Goal: Check status: Check status

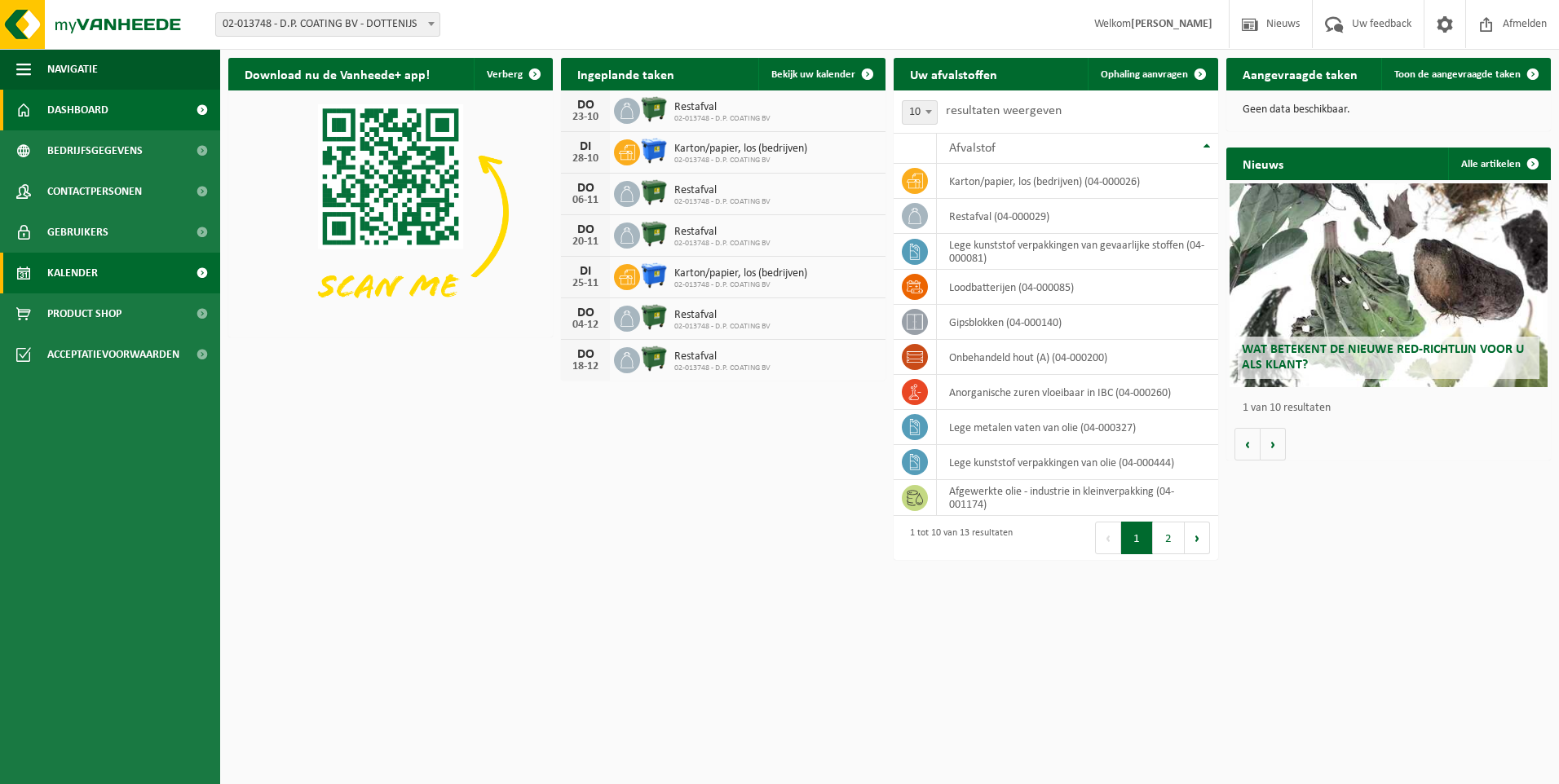
click at [77, 267] on span "Kalender" at bounding box center [72, 272] width 50 height 40
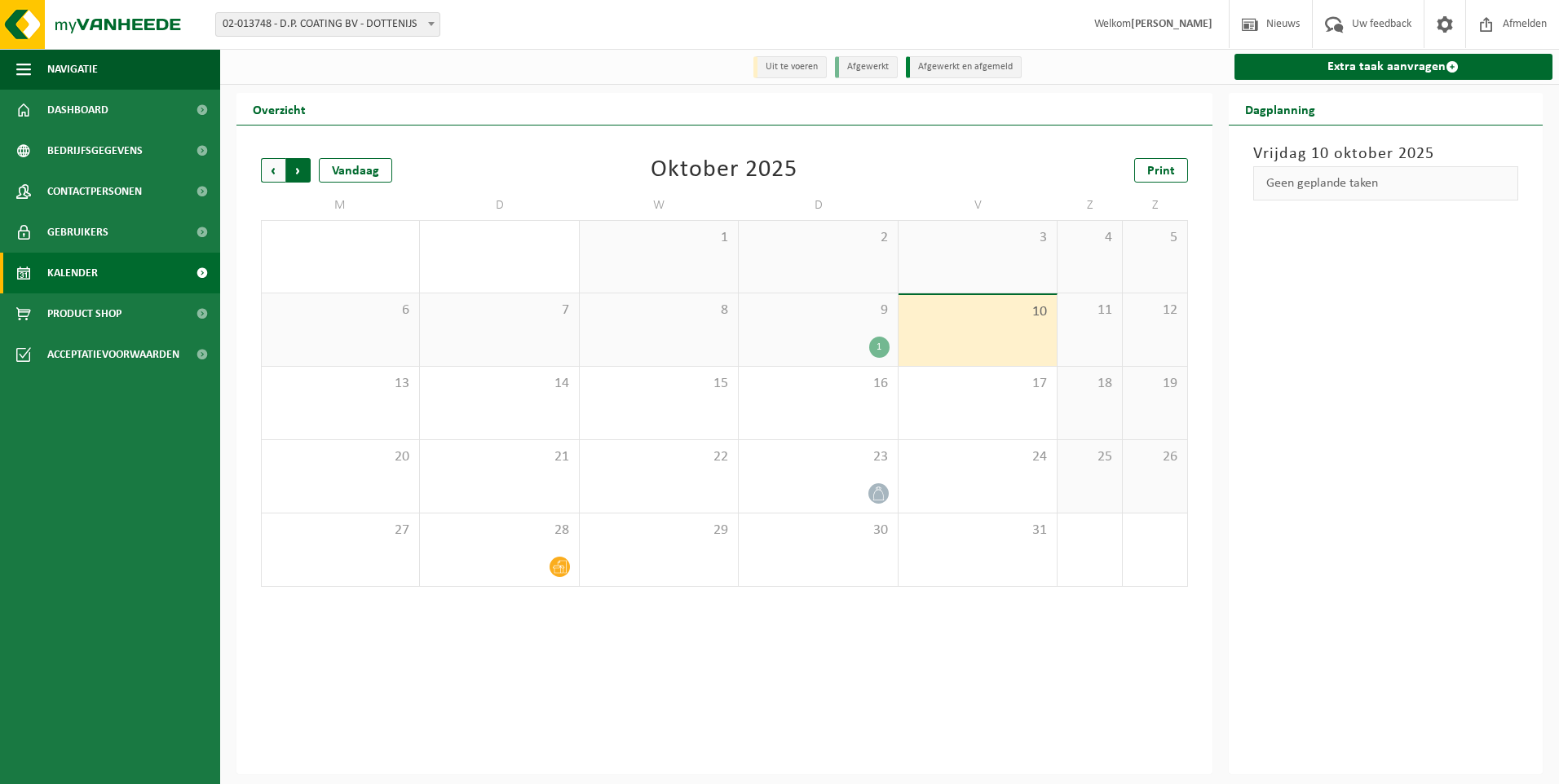
click at [273, 175] on span "Vorige" at bounding box center [273, 171] width 25 height 25
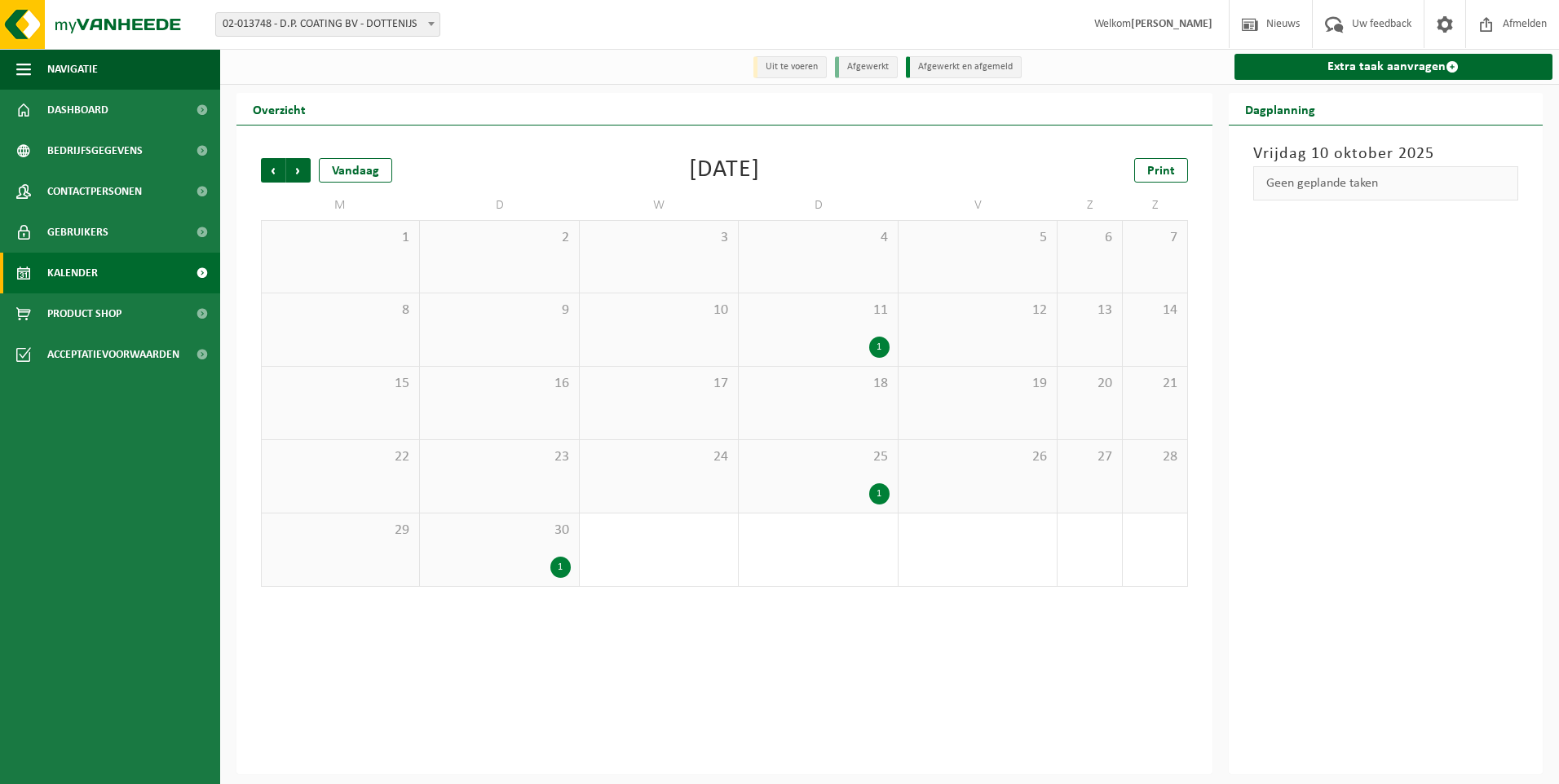
click at [826, 330] on div "11 1" at bounding box center [818, 330] width 158 height 73
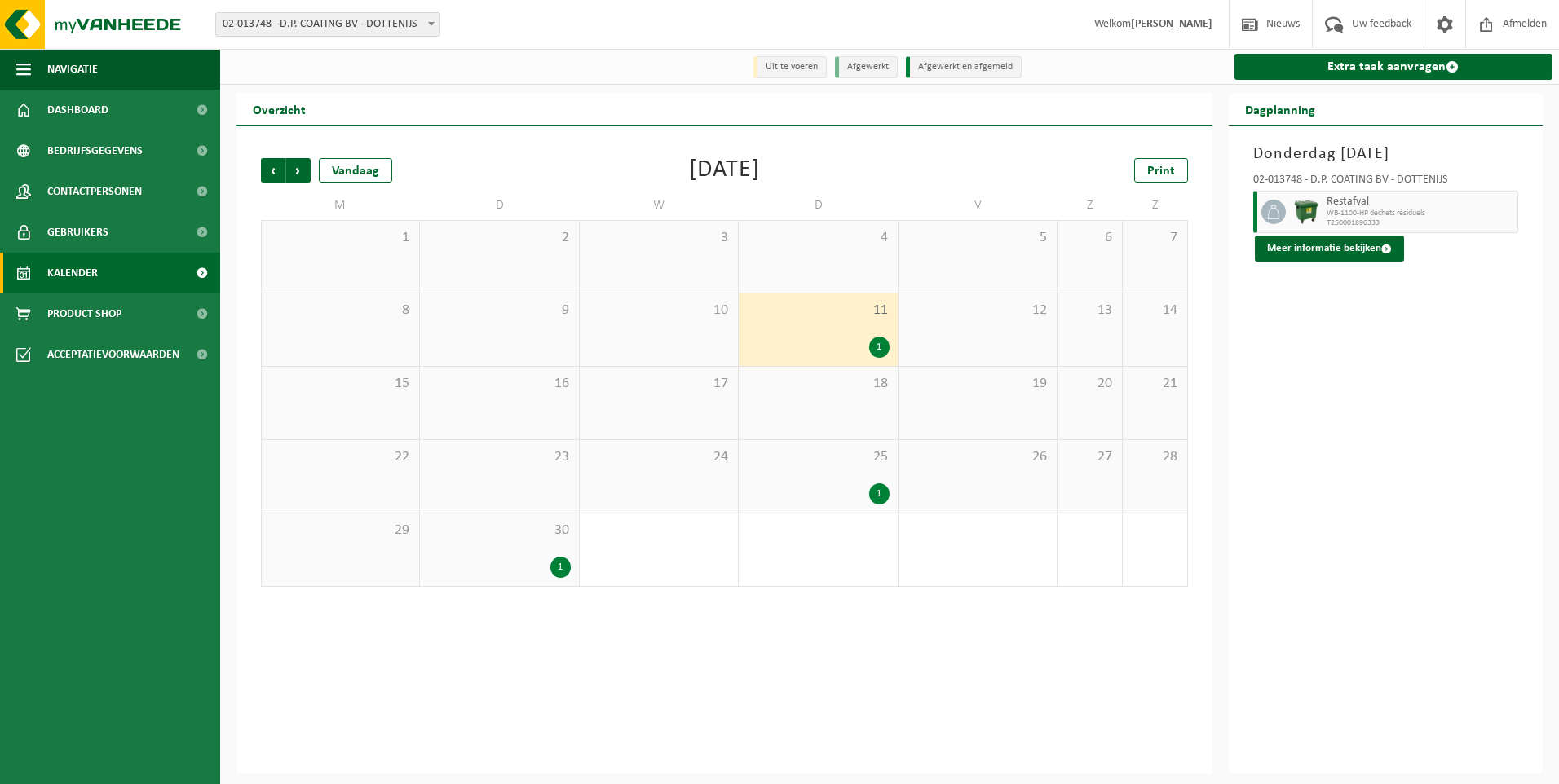
click at [541, 543] on div "30 1" at bounding box center [499, 549] width 158 height 73
